Goal: Task Accomplishment & Management: Complete application form

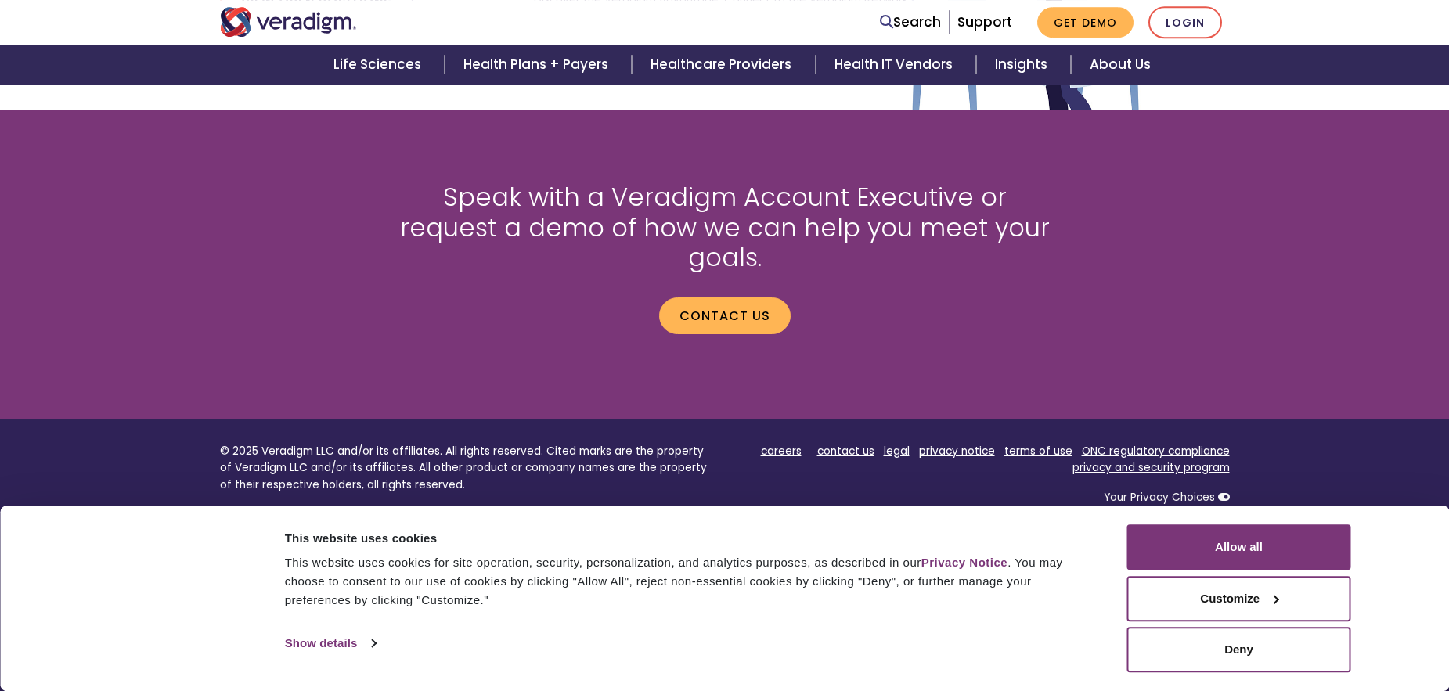
scroll to position [1765, 0]
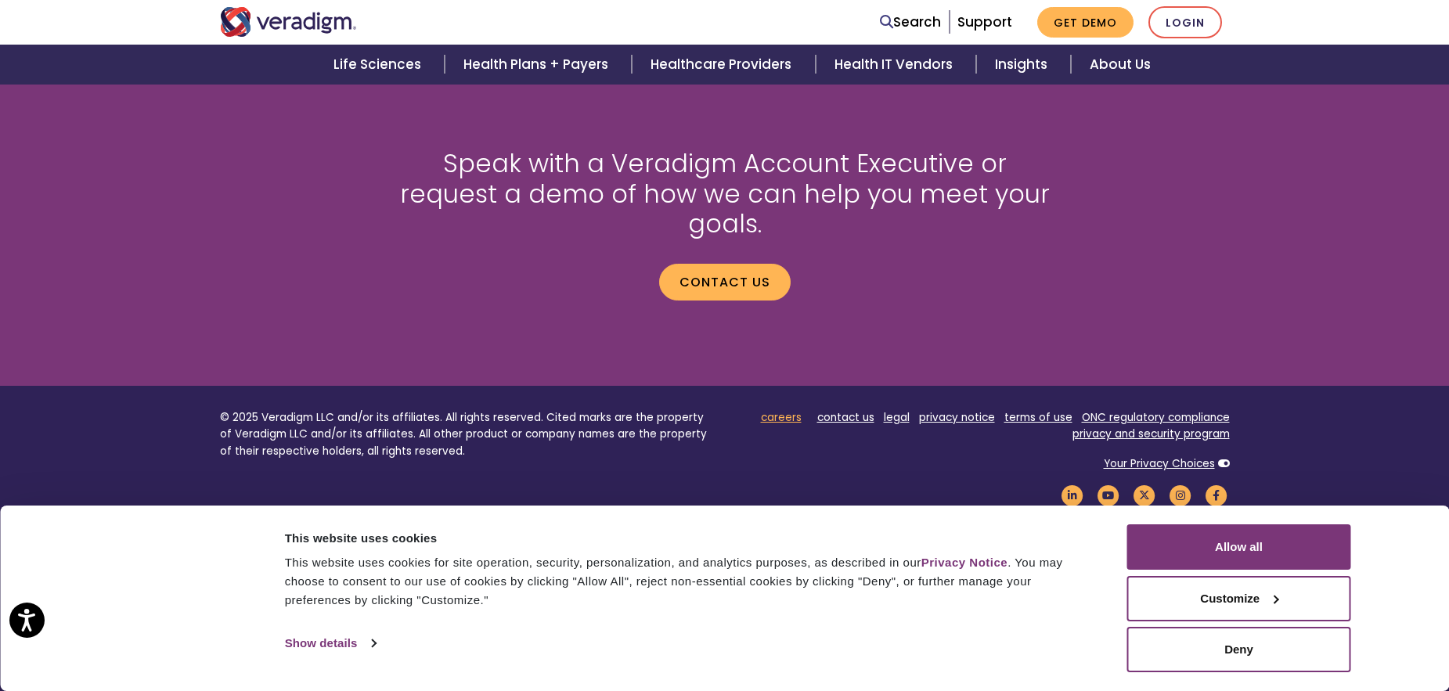
click at [777, 410] on link "careers" at bounding box center [781, 417] width 41 height 15
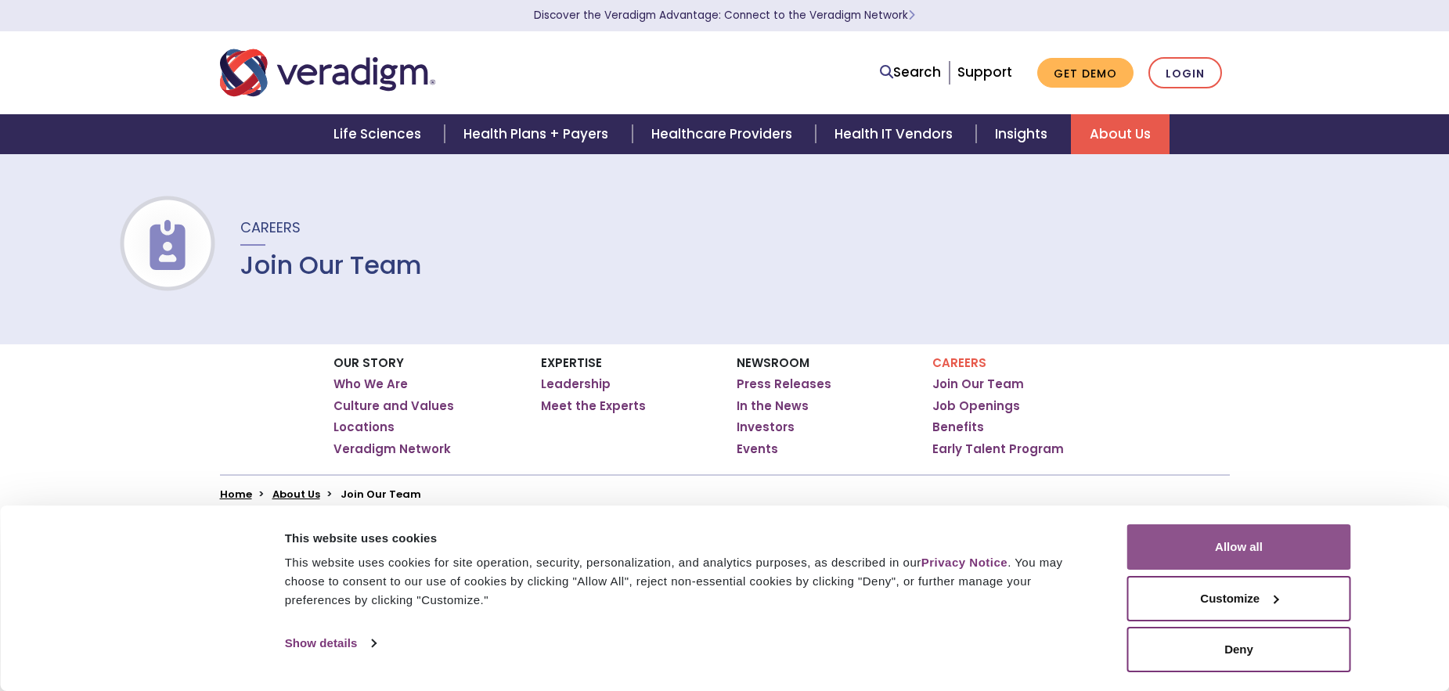
click at [1252, 552] on button "Allow all" at bounding box center [1239, 547] width 224 height 45
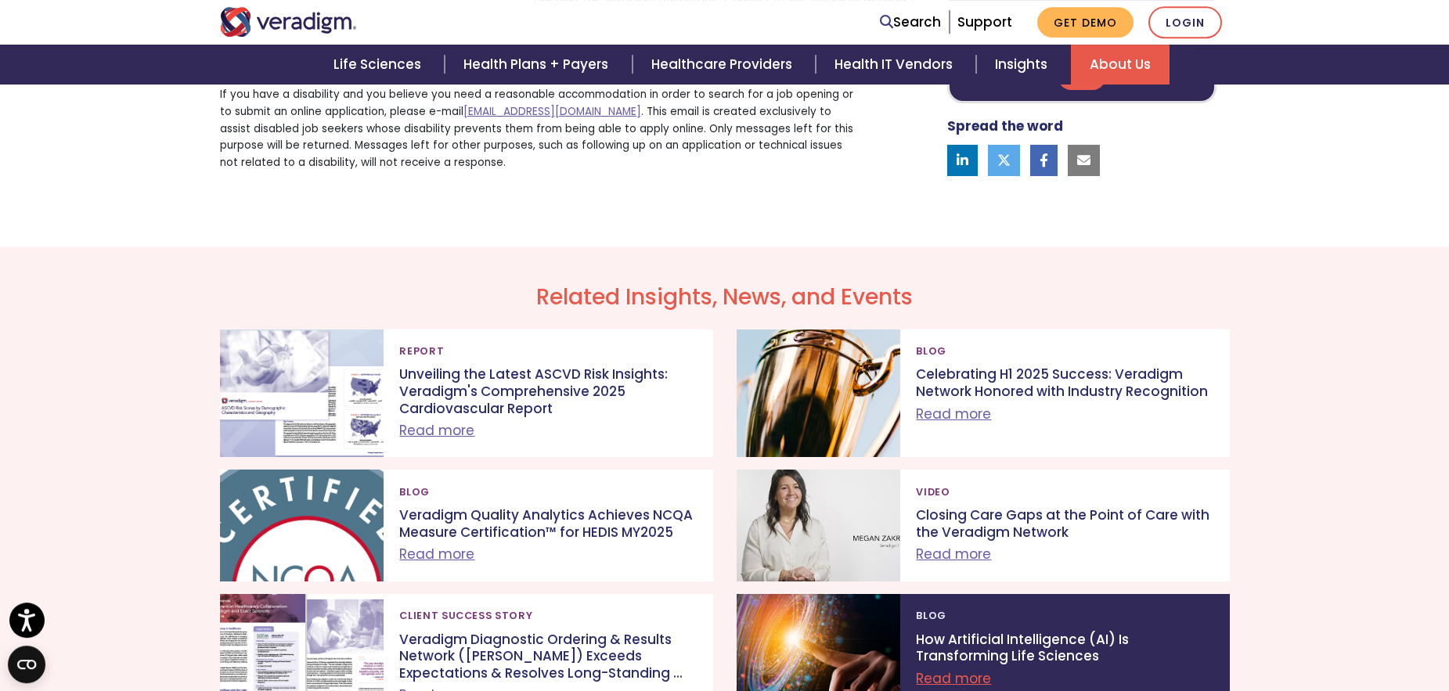
scroll to position [1061, 0]
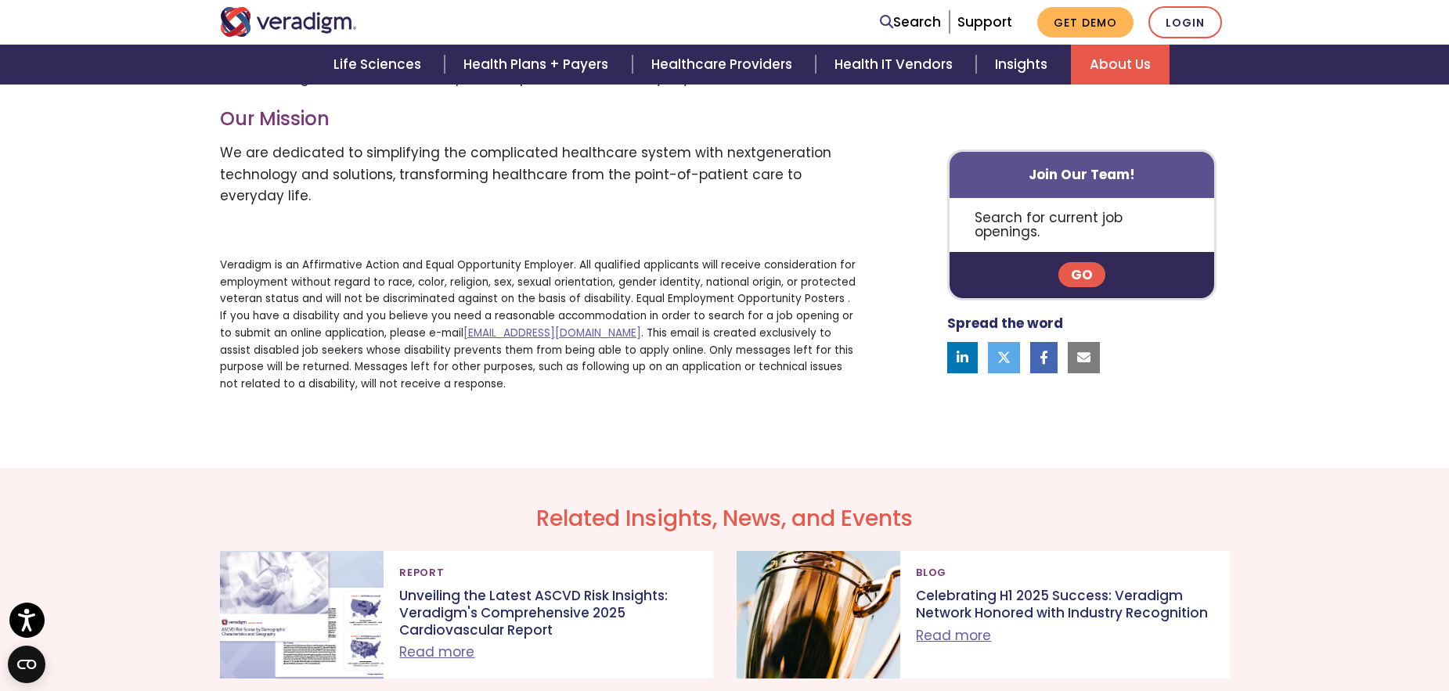
click at [1079, 272] on link "Go" at bounding box center [1082, 275] width 47 height 25
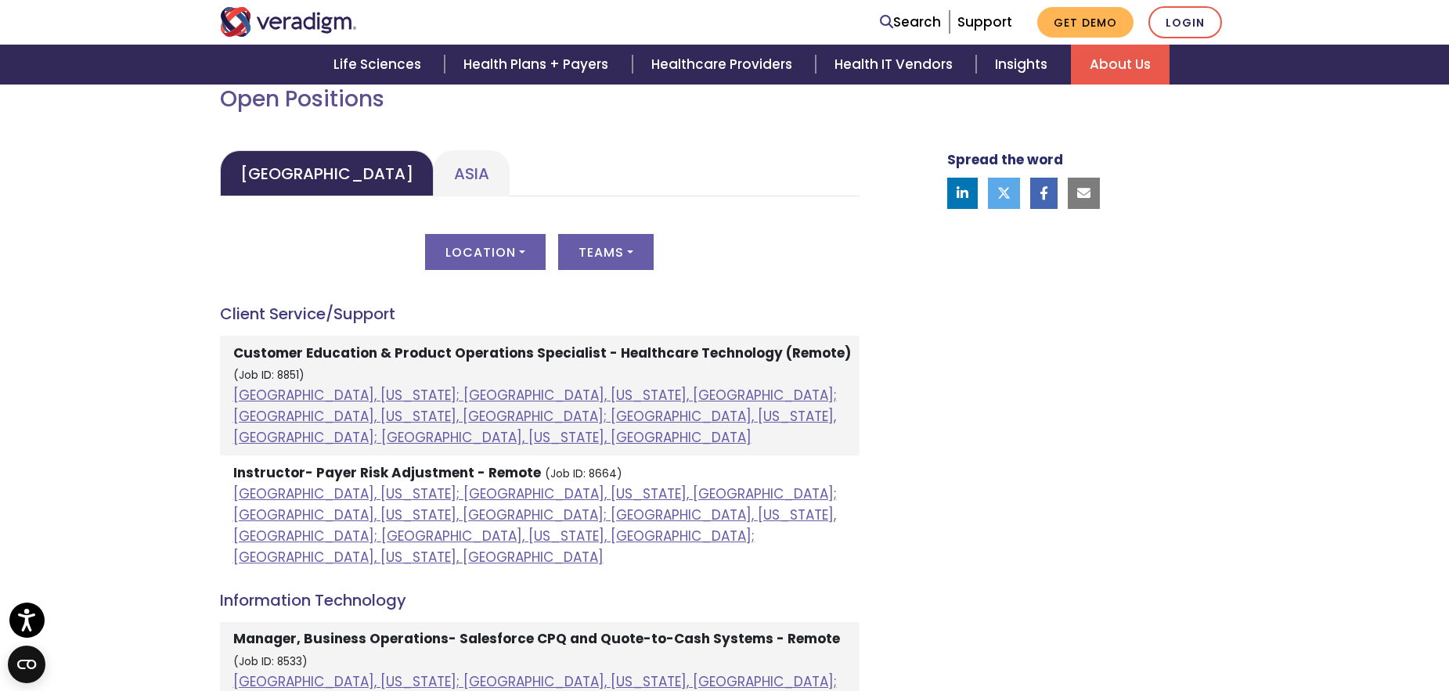
scroll to position [799, 0]
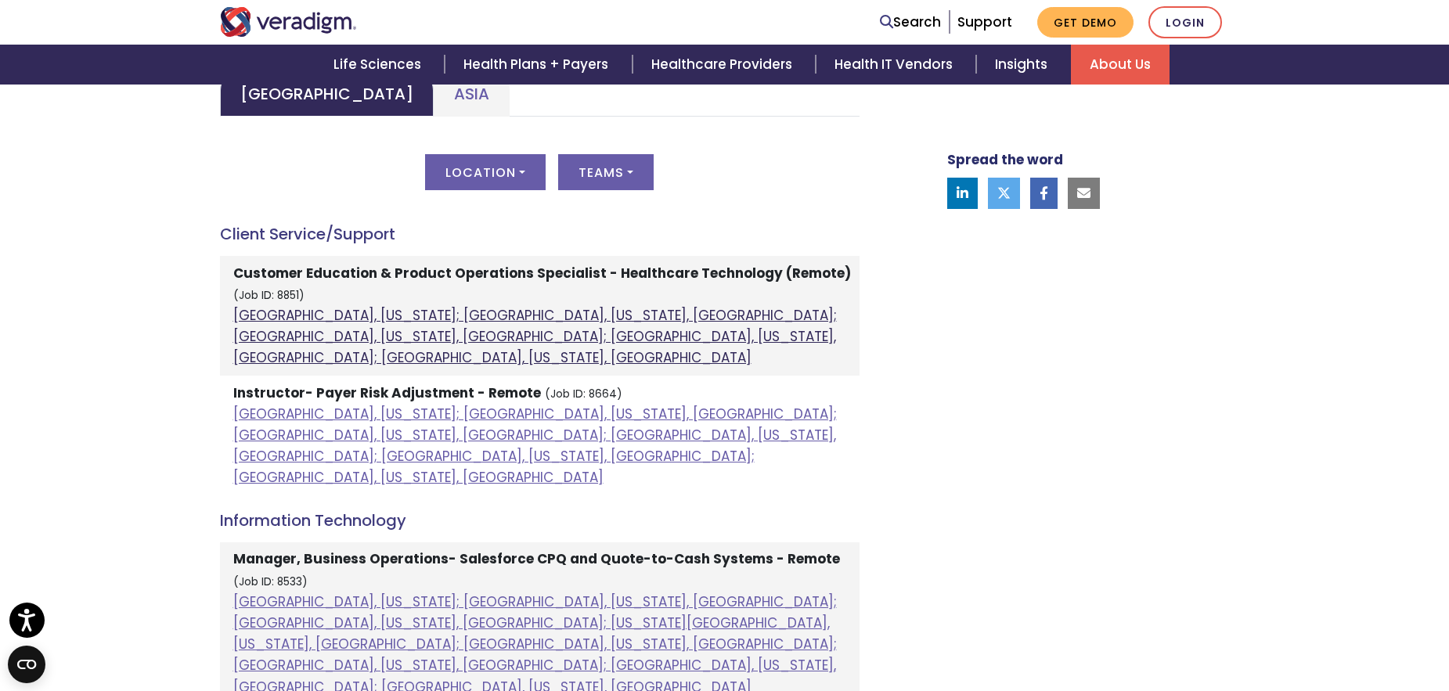
click at [690, 316] on link "[GEOGRAPHIC_DATA], [US_STATE]; [GEOGRAPHIC_DATA], [US_STATE], [GEOGRAPHIC_DATA]…" at bounding box center [535, 336] width 604 height 61
